Goal: Task Accomplishment & Management: Use online tool/utility

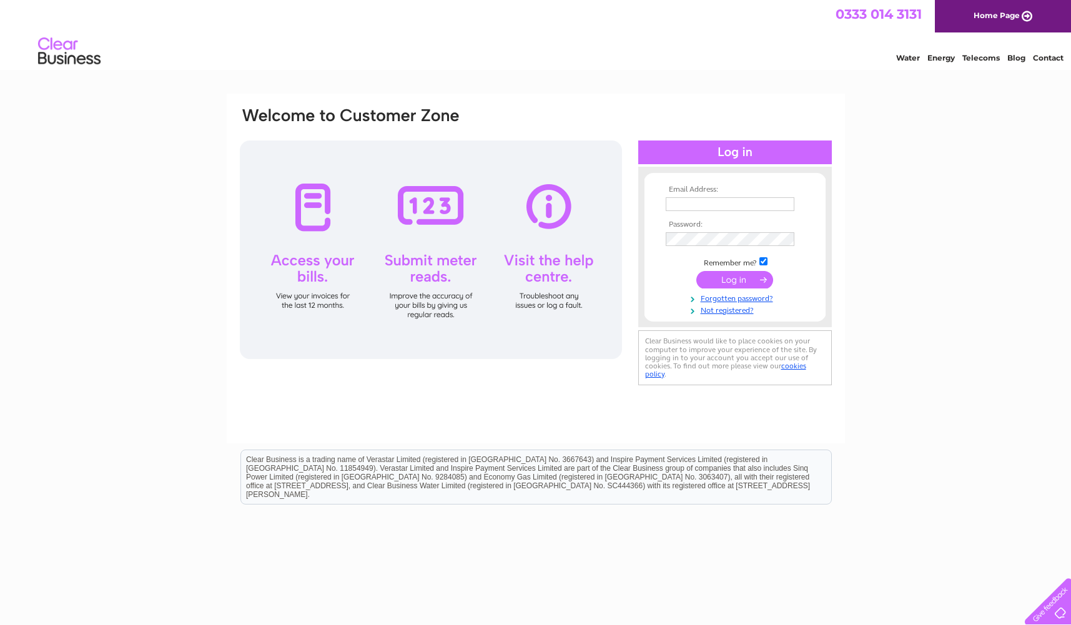
type input "[PERSON_NAME][EMAIL_ADDRESS][DOMAIN_NAME]"
click at [752, 279] on input "submit" at bounding box center [734, 279] width 77 height 17
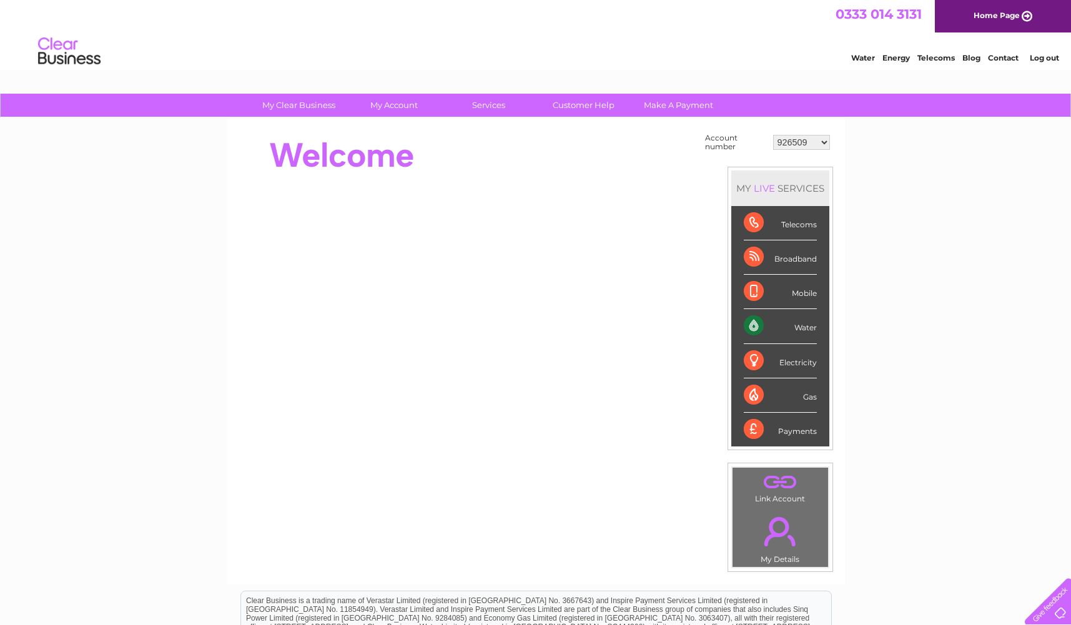
click at [821, 141] on select "926509 926510 926511 926512 926513 926515 931213 931264 989033 992919 995437 99…" at bounding box center [801, 142] width 57 height 15
select select "30274004"
click at [773, 135] on select "926509 926510 926511 926512 926513 926515 931213 931264 989033 992919 995437 99…" at bounding box center [801, 142] width 57 height 15
click at [799, 328] on div "Water" at bounding box center [780, 326] width 73 height 34
click at [769, 326] on div "Water" at bounding box center [780, 326] width 73 height 34
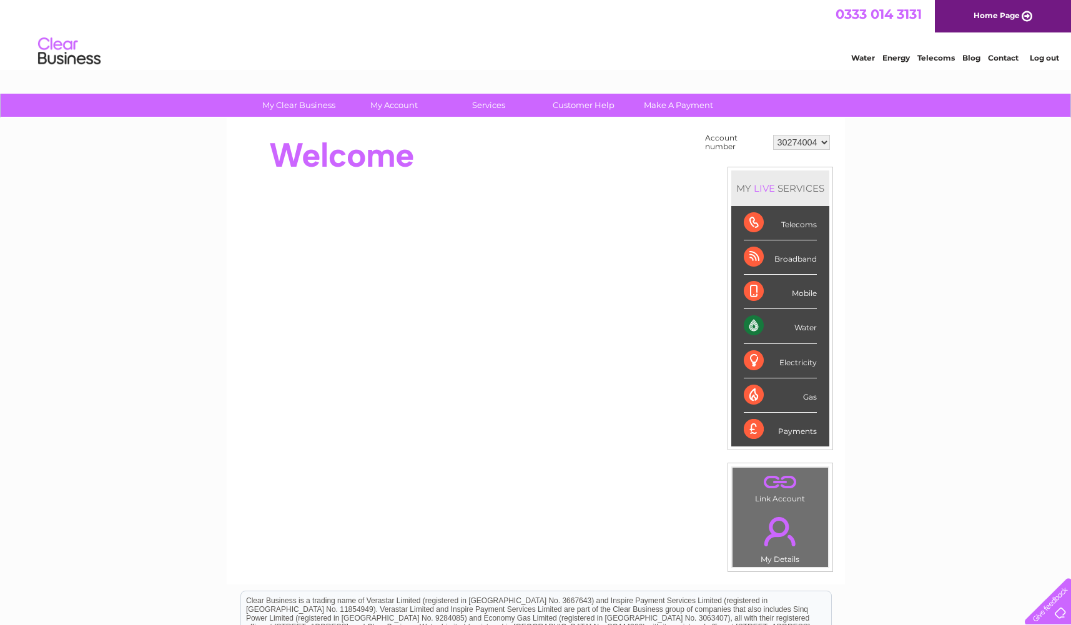
click at [761, 326] on div "Water" at bounding box center [780, 326] width 73 height 34
drag, startPoint x: 822, startPoint y: 332, endPoint x: 811, endPoint y: 323, distance: 13.8
click at [821, 332] on li "Water" at bounding box center [780, 326] width 98 height 34
click at [810, 327] on div "Water" at bounding box center [780, 326] width 73 height 34
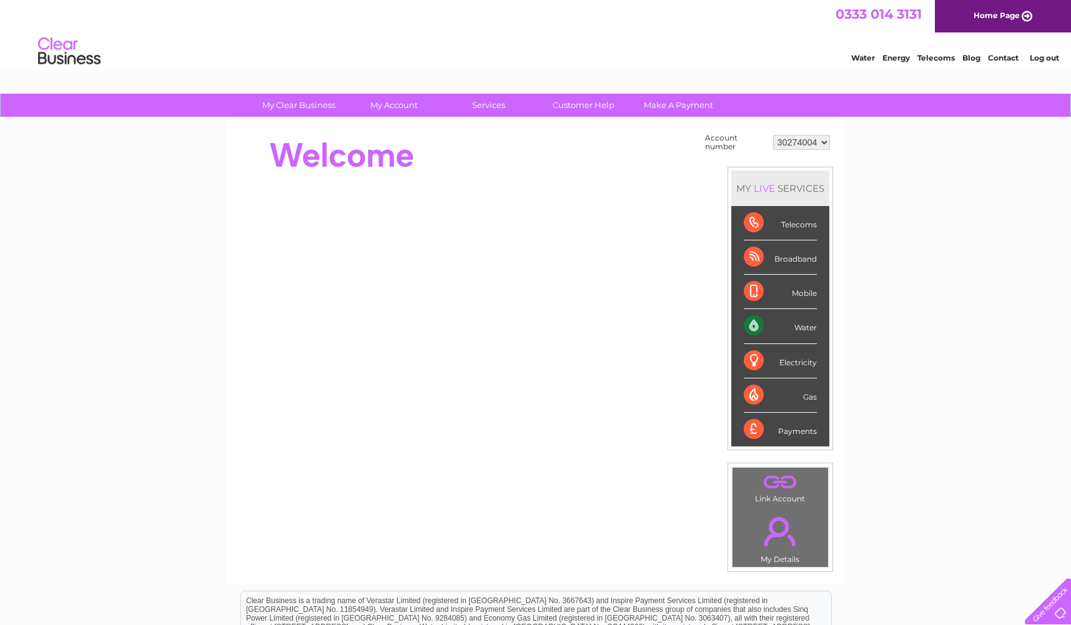
click at [803, 290] on div "Mobile" at bounding box center [780, 292] width 73 height 34
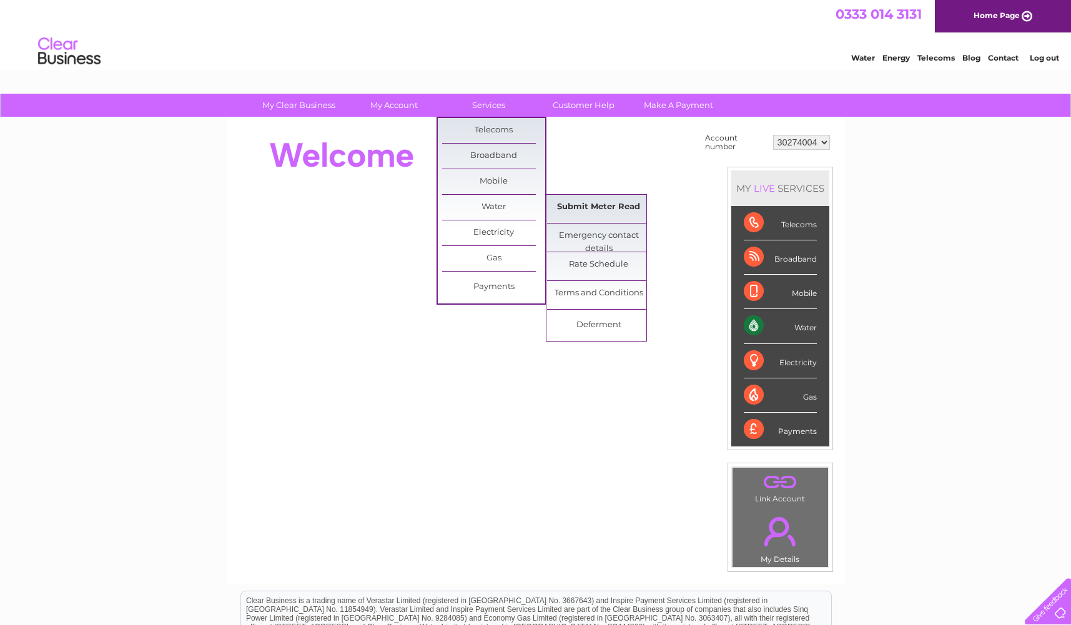
click at [576, 207] on link "Submit Meter Read" at bounding box center [598, 207] width 103 height 25
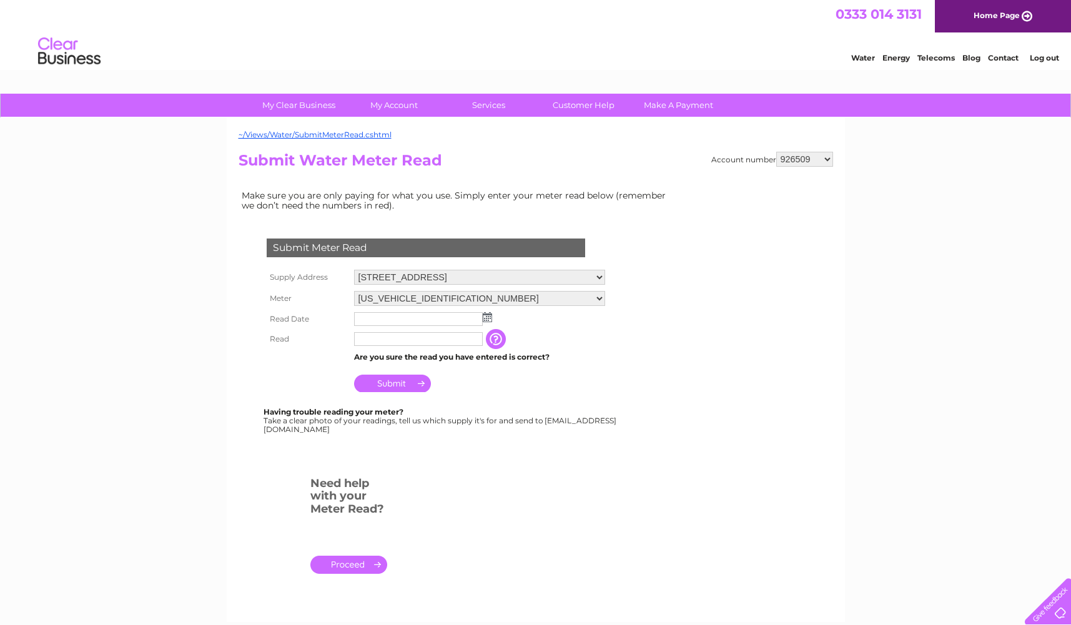
click at [811, 162] on select "926509 926510 926511 926512 926513 926515 931213 931264 989033 992919 995437 99…" at bounding box center [804, 159] width 57 height 15
select select "30274004"
click at [776, 152] on select "926509 926510 926511 926512 926513 926515 931213 931264 989033 992919 995437 99…" at bounding box center [804, 159] width 57 height 15
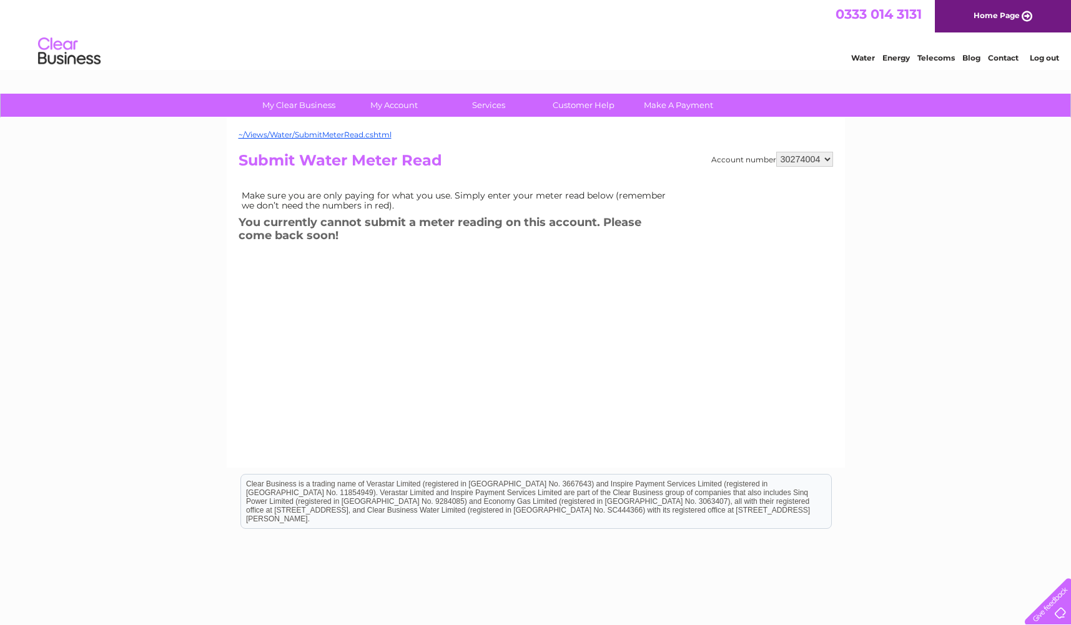
click at [803, 164] on select "926509 926510 926511 926512 926513 926515 931213 931264 989033 992919 995437 99…" at bounding box center [804, 159] width 57 height 15
select select "30274001"
click at [776, 152] on select "926509 926510 926511 926512 926513 926515 931213 931264 989033 992919 995437 99…" at bounding box center [804, 159] width 57 height 15
click at [806, 157] on select "926509 926510 926511 926512 926513 926515 931213 931264 989033 992919 995437 99…" at bounding box center [804, 159] width 57 height 15
select select "30273999"
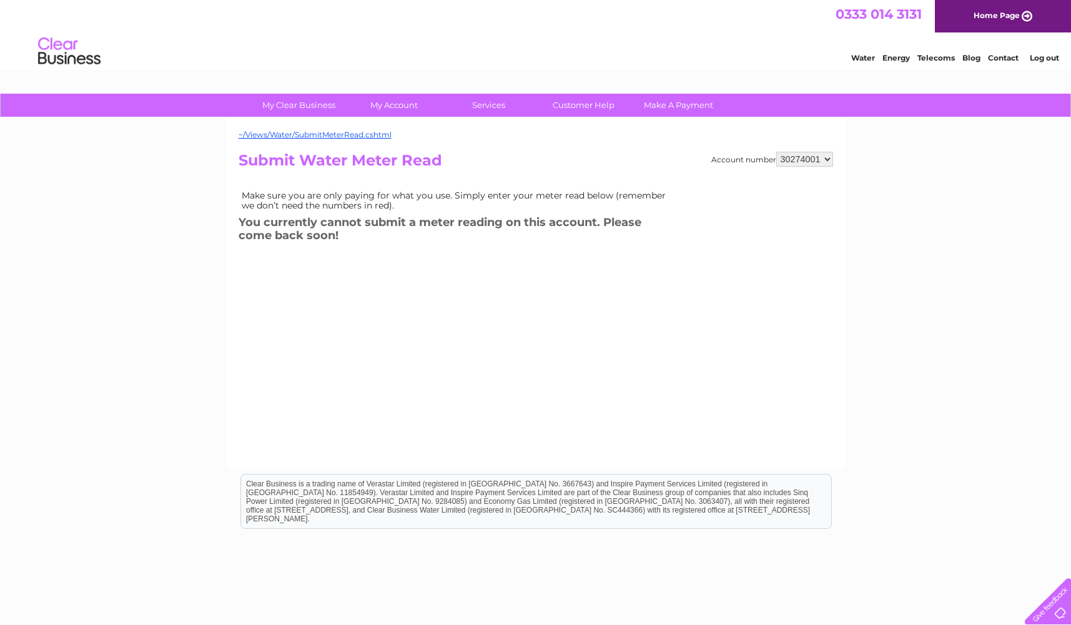
click at [776, 152] on select "926509 926510 926511 926512 926513 926515 931213 931264 989033 992919 995437 99…" at bounding box center [804, 159] width 57 height 15
click at [825, 154] on select "926509 926510 926511 926512 926513 926515 931213 931264 989033 992919 995437 99…" at bounding box center [804, 159] width 57 height 15
select select "1078815"
click at [776, 152] on select "926509 926510 926511 926512 926513 926515 931213 931264 989033 992919 995437 99…" at bounding box center [804, 159] width 57 height 15
click at [815, 165] on select "926509 926510 926511 926512 926513 926515 931213 931264 989033 992919 995437 99…" at bounding box center [804, 159] width 57 height 15
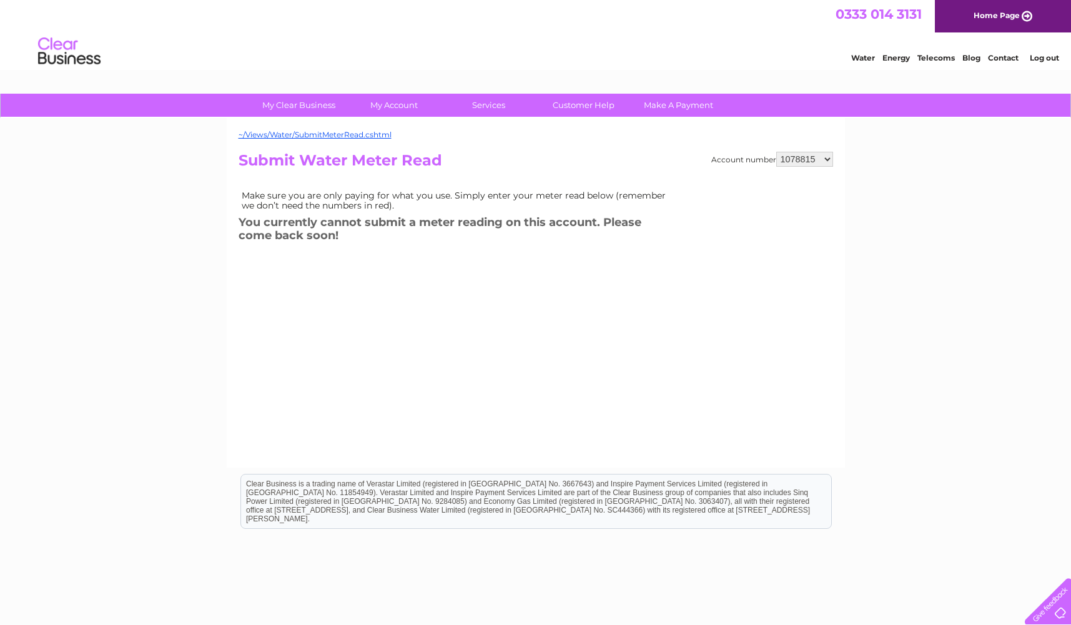
select select "995441"
click at [776, 152] on select "926509 926510 926511 926512 926513 926515 931213 931264 989033 992919 995437 99…" at bounding box center [804, 159] width 57 height 15
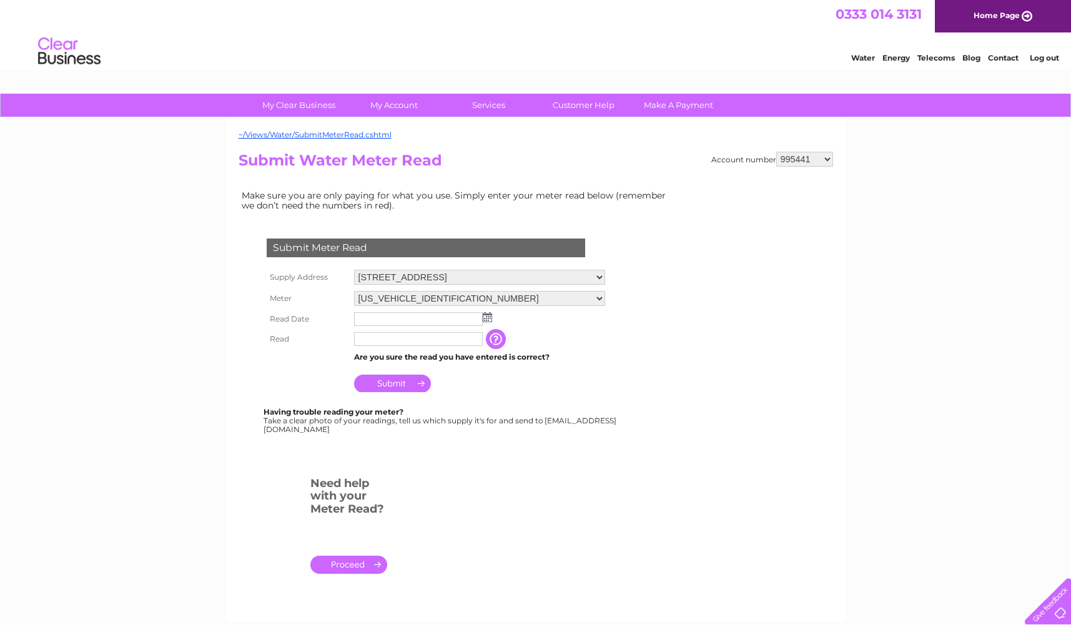
click at [382, 325] on input "text" at bounding box center [418, 319] width 129 height 14
drag, startPoint x: 478, startPoint y: 318, endPoint x: 485, endPoint y: 319, distance: 6.9
click at [478, 319] on input "text" at bounding box center [419, 319] width 130 height 15
click at [488, 319] on img at bounding box center [488, 318] width 9 height 10
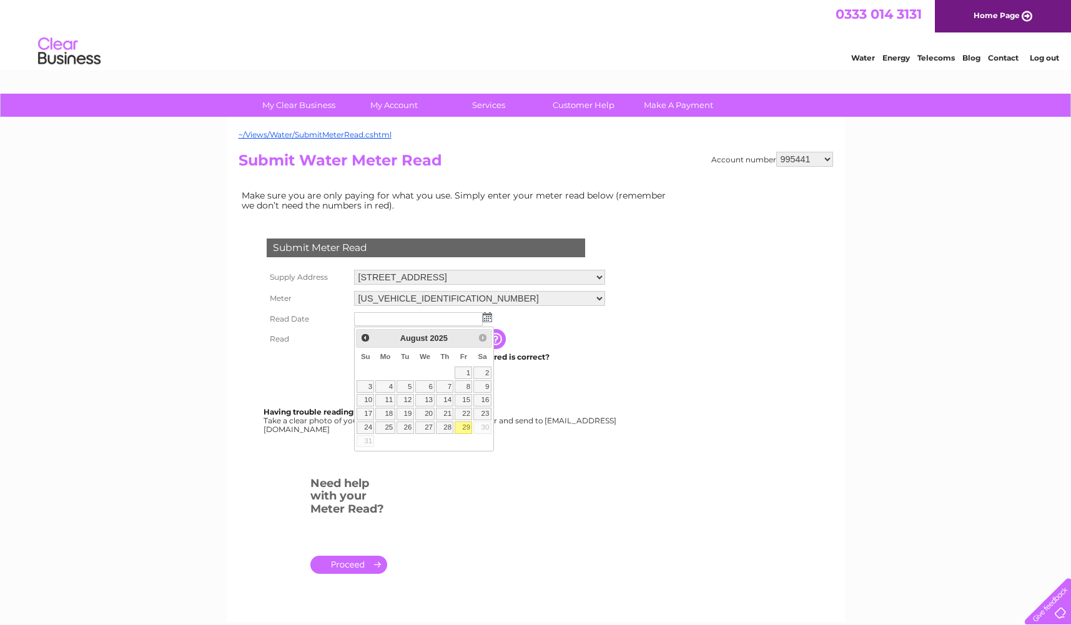
click at [465, 429] on link "29" at bounding box center [463, 428] width 17 height 12
type input "2025/08/29"
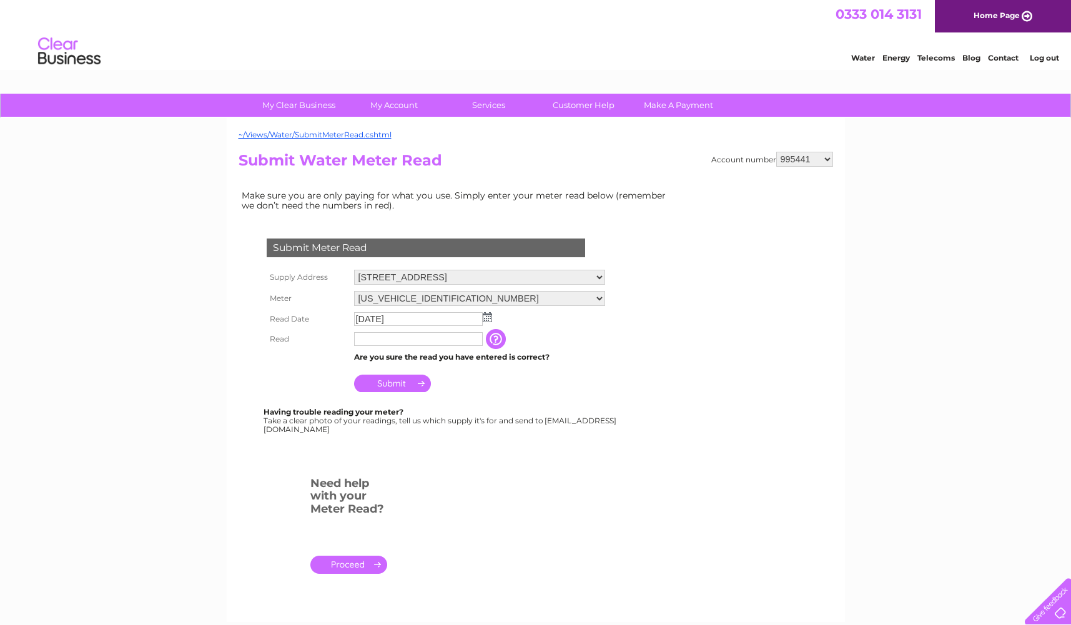
click at [402, 337] on input "text" at bounding box center [418, 339] width 129 height 14
click at [580, 352] on td "Are you sure the read you have entered is correct?" at bounding box center [480, 358] width 259 height 16
click at [390, 345] on input "text" at bounding box center [418, 339] width 129 height 14
type input "139"
click at [407, 387] on input "Submit" at bounding box center [392, 384] width 77 height 17
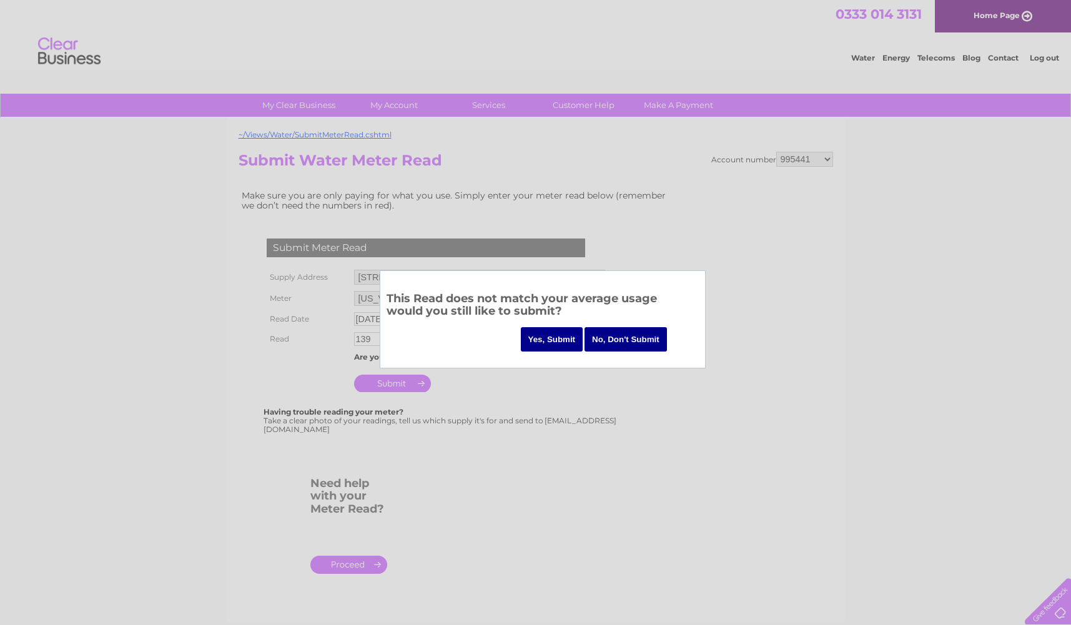
click at [541, 342] on input "Yes, Submit" at bounding box center [552, 339] width 62 height 24
